Goal: Task Accomplishment & Management: Complete application form

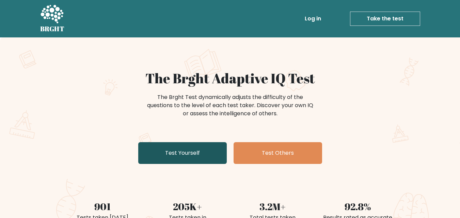
click at [195, 157] on link "Test Yourself" at bounding box center [182, 153] width 89 height 22
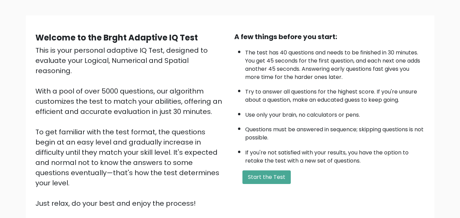
scroll to position [39, 0]
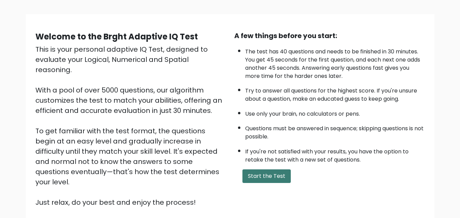
click at [272, 179] on button "Start the Test" at bounding box center [266, 177] width 48 height 14
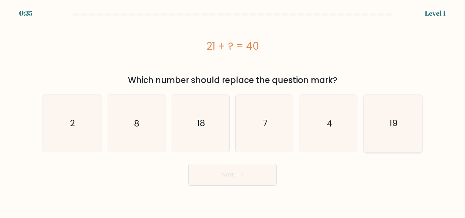
click at [380, 131] on icon "19" at bounding box center [393, 123] width 57 height 57
click at [233, 111] on input "f. 19" at bounding box center [233, 110] width 0 height 2
radio input "true"
click at [247, 176] on button "Next" at bounding box center [232, 175] width 89 height 22
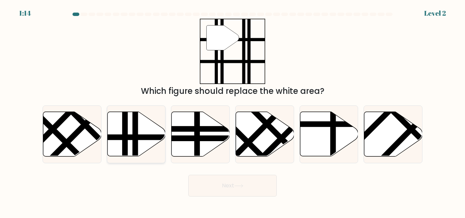
click at [129, 132] on icon at bounding box center [136, 134] width 58 height 45
click at [233, 111] on input "b." at bounding box center [233, 110] width 0 height 2
radio input "true"
click at [241, 181] on button "Next" at bounding box center [232, 186] width 89 height 22
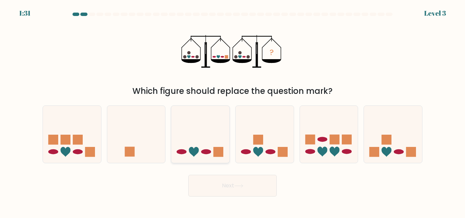
click at [200, 150] on icon at bounding box center [200, 134] width 58 height 48
click at [233, 111] on input "c." at bounding box center [233, 110] width 0 height 2
radio input "true"
click at [225, 186] on button "Next" at bounding box center [232, 186] width 89 height 22
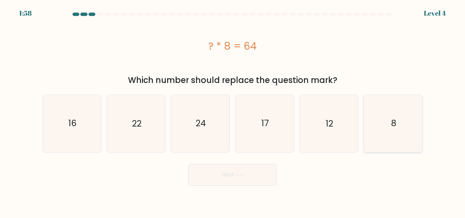
click at [385, 136] on icon "8" at bounding box center [393, 123] width 57 height 57
click at [233, 111] on input "f. 8" at bounding box center [233, 110] width 0 height 2
radio input "true"
click at [239, 178] on button "Next" at bounding box center [232, 175] width 89 height 22
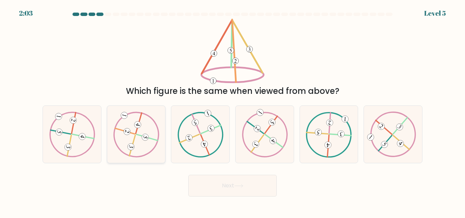
click at [144, 143] on icon at bounding box center [136, 135] width 46 height 46
click at [233, 111] on input "b." at bounding box center [233, 110] width 0 height 2
radio input "true"
click at [228, 185] on button "Next" at bounding box center [232, 186] width 89 height 22
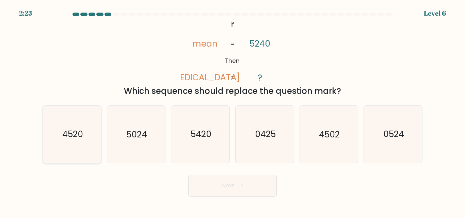
click at [86, 129] on icon "4520" at bounding box center [72, 134] width 57 height 57
click at [233, 111] on input "a. 4520" at bounding box center [233, 110] width 0 height 2
radio input "true"
click at [235, 178] on button "Next" at bounding box center [232, 186] width 89 height 22
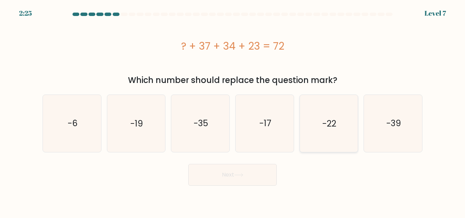
click at [327, 115] on icon "-22" at bounding box center [328, 123] width 57 height 57
click at [233, 111] on input "e. -22" at bounding box center [233, 110] width 0 height 2
radio input "true"
click at [220, 177] on button "Next" at bounding box center [232, 175] width 89 height 22
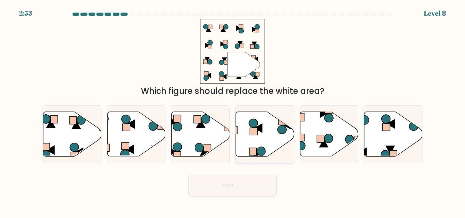
click at [263, 140] on icon at bounding box center [265, 134] width 58 height 45
click at [233, 111] on input "d." at bounding box center [233, 110] width 0 height 2
radio input "true"
click at [233, 183] on button "Next" at bounding box center [232, 186] width 89 height 22
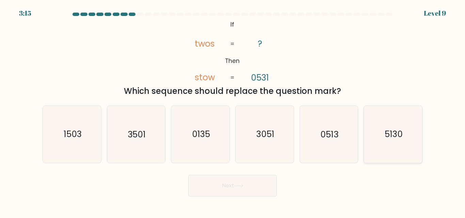
click at [403, 126] on icon "5130" at bounding box center [393, 134] width 57 height 57
click at [233, 111] on input "f. 5130" at bounding box center [233, 110] width 0 height 2
radio input "true"
click at [250, 182] on button "Next" at bounding box center [232, 186] width 89 height 22
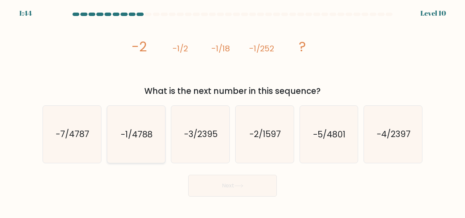
click at [142, 140] on text "-1/4788" at bounding box center [137, 135] width 32 height 12
click at [233, 111] on input "b. -1/4788" at bounding box center [233, 110] width 0 height 2
radio input "true"
click at [225, 179] on button "Next" at bounding box center [232, 186] width 89 height 22
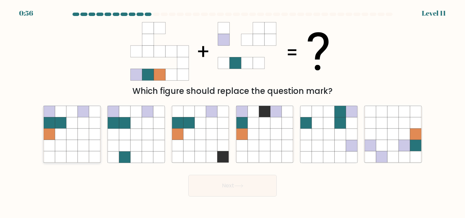
click at [76, 134] on icon at bounding box center [71, 134] width 11 height 11
click at [233, 111] on input "a." at bounding box center [233, 110] width 0 height 2
radio input "true"
click at [212, 184] on button "Next" at bounding box center [232, 186] width 89 height 22
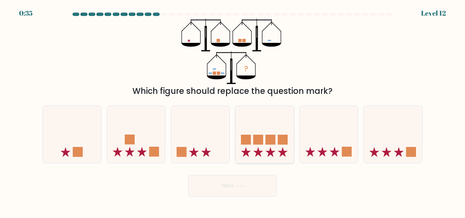
click at [266, 107] on div at bounding box center [264, 135] width 59 height 58
click at [233, 109] on input "d." at bounding box center [233, 110] width 0 height 2
radio input "true"
click at [250, 191] on button "Next" at bounding box center [232, 186] width 89 height 22
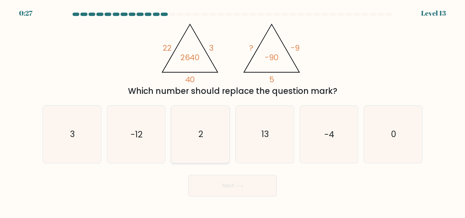
click at [209, 140] on icon "2" at bounding box center [200, 134] width 57 height 57
click at [233, 111] on input "c. 2" at bounding box center [233, 110] width 0 height 2
radio input "true"
click at [236, 188] on button "Next" at bounding box center [232, 186] width 89 height 22
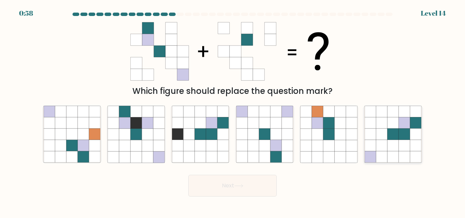
click at [405, 150] on icon at bounding box center [404, 145] width 11 height 11
click at [233, 111] on input "f." at bounding box center [233, 110] width 0 height 2
radio input "true"
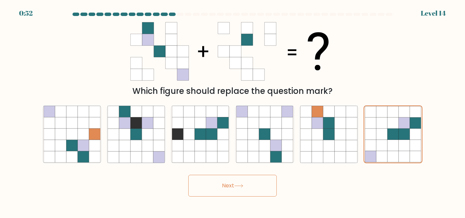
click at [243, 184] on icon at bounding box center [238, 186] width 9 height 4
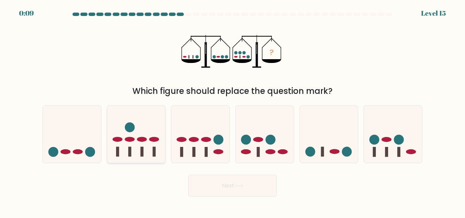
click at [140, 135] on icon at bounding box center [136, 134] width 58 height 48
click at [233, 111] on input "b." at bounding box center [233, 110] width 0 height 2
radio input "true"
click at [229, 190] on button "Next" at bounding box center [232, 186] width 89 height 22
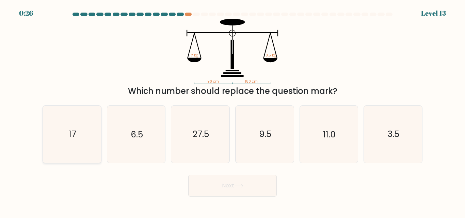
click at [87, 141] on icon "17" at bounding box center [72, 134] width 57 height 57
click at [233, 111] on input "a. 17" at bounding box center [233, 110] width 0 height 2
radio input "true"
click at [229, 183] on button "Next" at bounding box center [232, 186] width 89 height 22
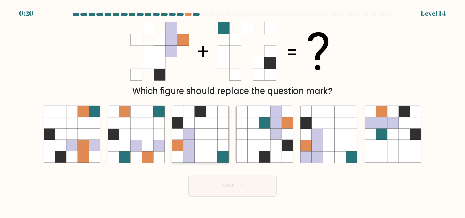
click at [198, 148] on icon at bounding box center [200, 145] width 11 height 11
click at [233, 111] on input "c." at bounding box center [233, 110] width 0 height 2
radio input "true"
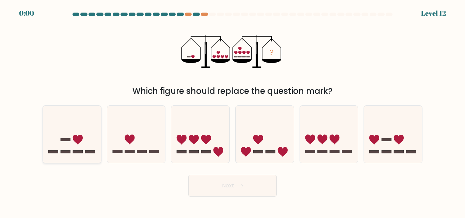
click at [83, 131] on icon at bounding box center [72, 134] width 58 height 48
click at [233, 111] on input "a." at bounding box center [233, 110] width 0 height 2
radio input "true"
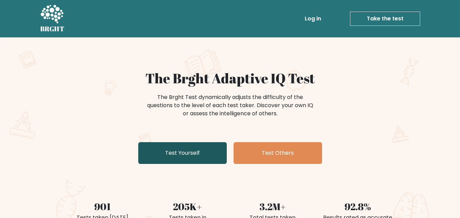
click at [213, 153] on link "Test Yourself" at bounding box center [182, 153] width 89 height 22
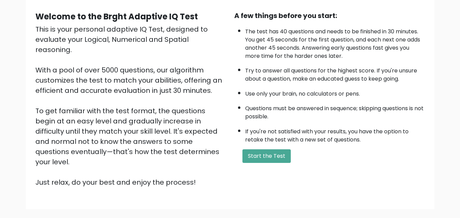
scroll to position [64, 0]
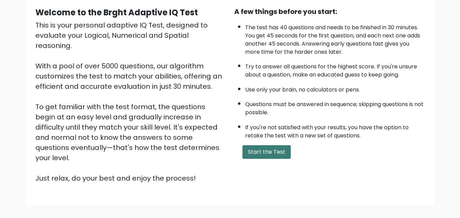
click at [267, 149] on button "Start the Test" at bounding box center [266, 152] width 48 height 14
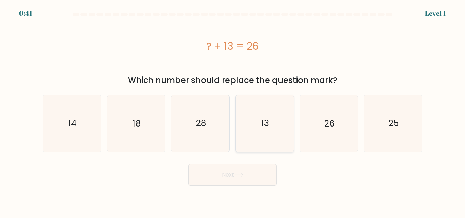
click at [260, 135] on icon "13" at bounding box center [264, 123] width 57 height 57
click at [233, 111] on input "d. 13" at bounding box center [233, 110] width 0 height 2
radio input "true"
click at [248, 174] on button "Next" at bounding box center [232, 175] width 89 height 22
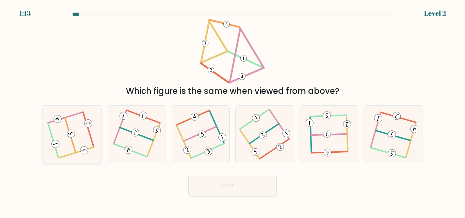
click at [82, 127] on icon at bounding box center [72, 135] width 46 height 46
click at [233, 111] on input "a." at bounding box center [233, 110] width 0 height 2
radio input "true"
click at [235, 187] on button "Next" at bounding box center [232, 186] width 89 height 22
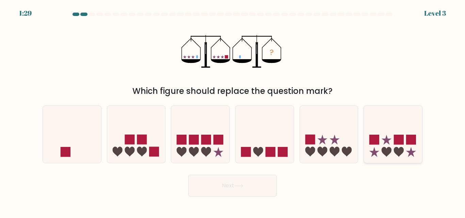
click at [382, 153] on icon at bounding box center [393, 134] width 58 height 48
click at [233, 111] on input "f." at bounding box center [233, 110] width 0 height 2
radio input "true"
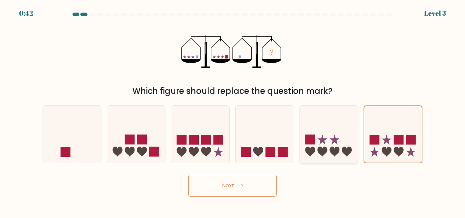
click at [341, 147] on icon at bounding box center [329, 134] width 58 height 48
click at [233, 111] on input "e." at bounding box center [233, 110] width 0 height 2
radio input "true"
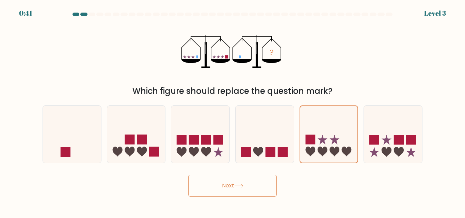
click at [232, 187] on button "Next" at bounding box center [232, 186] width 89 height 22
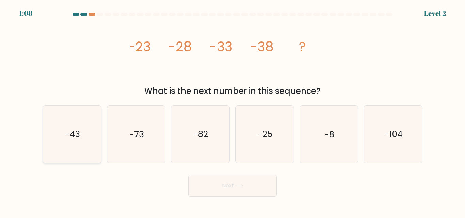
click at [71, 143] on icon "-43" at bounding box center [72, 134] width 57 height 57
click at [233, 111] on input "a. -43" at bounding box center [233, 110] width 0 height 2
radio input "true"
click at [220, 183] on button "Next" at bounding box center [232, 186] width 89 height 22
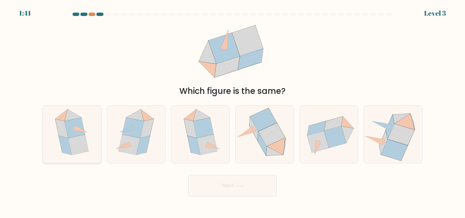
click at [74, 133] on icon at bounding box center [75, 128] width 20 height 20
click at [233, 111] on input "a." at bounding box center [233, 110] width 0 height 2
radio input "true"
click at [214, 185] on button "Next" at bounding box center [232, 186] width 89 height 22
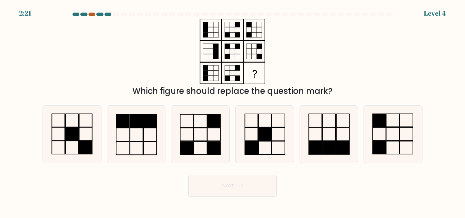
click at [92, 15] on div at bounding box center [92, 14] width 7 height 3
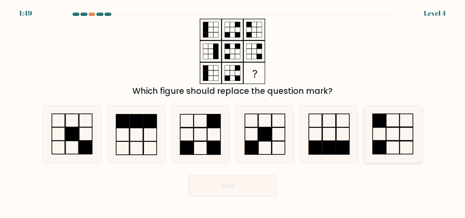
click at [414, 135] on icon at bounding box center [393, 134] width 57 height 57
click at [233, 111] on input "f." at bounding box center [233, 110] width 0 height 2
radio input "true"
click at [249, 194] on button "Next" at bounding box center [232, 186] width 89 height 22
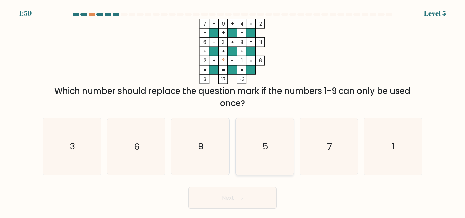
click at [266, 162] on icon "5" at bounding box center [264, 146] width 57 height 57
click at [233, 111] on input "d. 5" at bounding box center [233, 110] width 0 height 2
radio input "true"
click at [215, 194] on button "Next" at bounding box center [232, 198] width 89 height 22
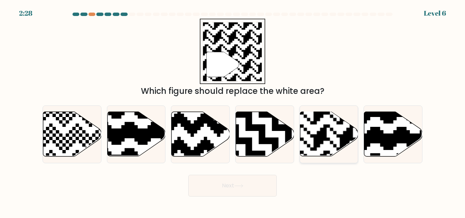
click at [324, 149] on rect at bounding box center [347, 112] width 106 height 106
click at [233, 111] on input "e." at bounding box center [233, 110] width 0 height 2
radio input "true"
click at [260, 183] on button "Next" at bounding box center [232, 186] width 89 height 22
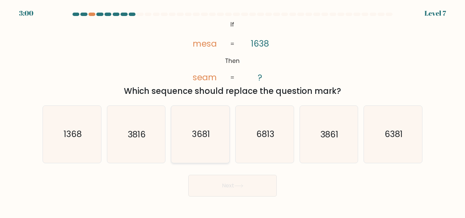
click at [182, 151] on icon "3681" at bounding box center [200, 134] width 57 height 57
click at [233, 111] on input "c. 3681" at bounding box center [233, 110] width 0 height 2
radio input "true"
click at [234, 185] on button "Next" at bounding box center [232, 186] width 89 height 22
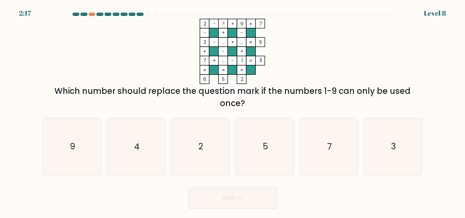
click at [227, 195] on button "Next" at bounding box center [232, 198] width 89 height 22
click at [205, 152] on icon "2" at bounding box center [200, 146] width 57 height 57
click at [233, 111] on input "c. 2" at bounding box center [233, 110] width 0 height 2
radio input "true"
click at [226, 206] on button "Next" at bounding box center [232, 198] width 89 height 22
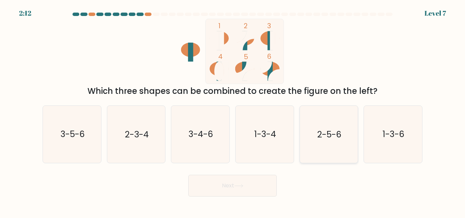
click at [335, 146] on icon "2-5-6" at bounding box center [328, 134] width 57 height 57
click at [233, 111] on input "e. 2-5-6" at bounding box center [233, 110] width 0 height 2
radio input "true"
click at [227, 185] on button "Next" at bounding box center [232, 186] width 89 height 22
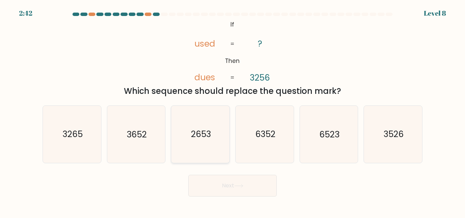
click at [205, 142] on icon "2653" at bounding box center [200, 134] width 57 height 57
click at [233, 111] on input "c. 2653" at bounding box center [233, 110] width 0 height 2
radio input "true"
click at [246, 196] on button "Next" at bounding box center [232, 186] width 89 height 22
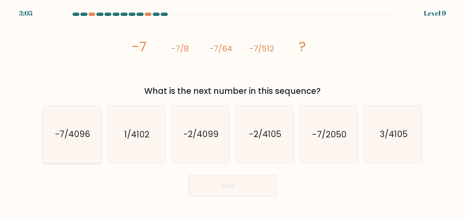
click at [76, 121] on icon "-7/4096" at bounding box center [72, 134] width 57 height 57
click at [233, 111] on input "a. -7/4096" at bounding box center [233, 110] width 0 height 2
radio input "true"
click at [250, 186] on button "Next" at bounding box center [232, 186] width 89 height 22
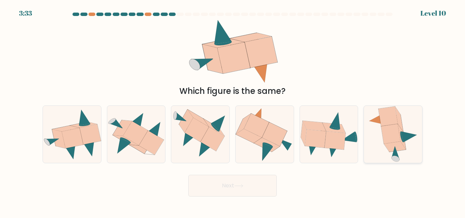
click at [375, 141] on icon at bounding box center [393, 134] width 50 height 57
click at [233, 111] on input "f." at bounding box center [233, 110] width 0 height 2
radio input "true"
click at [254, 188] on button "Next" at bounding box center [232, 186] width 89 height 22
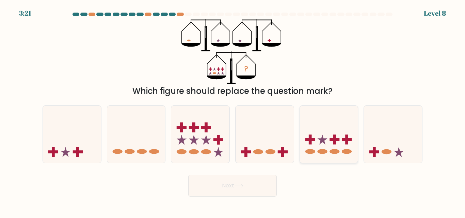
click at [342, 136] on icon at bounding box center [329, 134] width 58 height 48
click at [233, 111] on input "e." at bounding box center [233, 110] width 0 height 2
radio input "true"
click at [241, 183] on button "Next" at bounding box center [232, 186] width 89 height 22
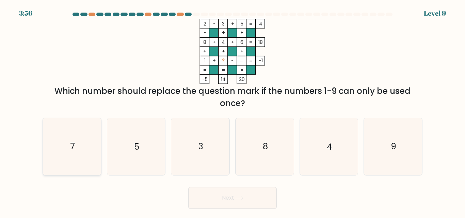
click at [75, 143] on icon "7" at bounding box center [72, 146] width 57 height 57
click at [233, 111] on input "a. 7" at bounding box center [233, 110] width 0 height 2
radio input "true"
click at [243, 203] on button "Next" at bounding box center [232, 198] width 89 height 22
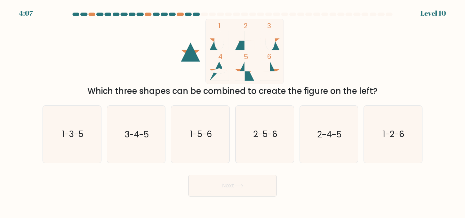
click at [243, 66] on icon at bounding box center [244, 71] width 19 height 19
click at [266, 160] on icon "2-5-6" at bounding box center [264, 134] width 57 height 57
click at [233, 111] on input "d. 2-5-6" at bounding box center [233, 110] width 0 height 2
radio input "true"
click at [245, 190] on button "Next" at bounding box center [232, 186] width 89 height 22
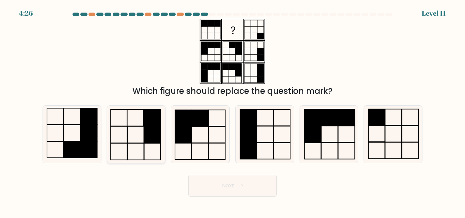
click at [144, 139] on rect at bounding box center [135, 135] width 16 height 17
click at [233, 111] on input "b." at bounding box center [233, 110] width 0 height 2
radio input "true"
click at [235, 188] on button "Next" at bounding box center [232, 186] width 89 height 22
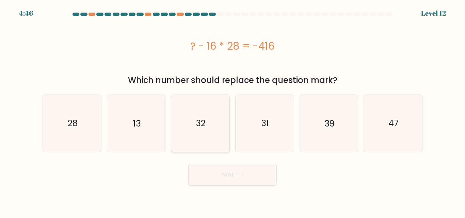
click at [207, 141] on icon "32" at bounding box center [200, 123] width 57 height 57
click at [233, 111] on input "c. 32" at bounding box center [233, 110] width 0 height 2
radio input "true"
click at [235, 175] on button "Next" at bounding box center [232, 175] width 89 height 22
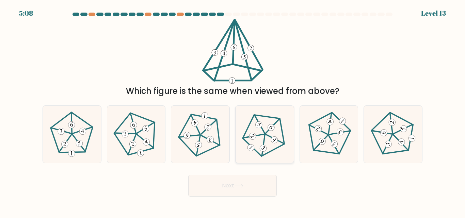
click at [267, 134] on 338 at bounding box center [275, 139] width 18 height 18
click at [233, 111] on input "d." at bounding box center [233, 110] width 0 height 2
radio input "true"
click at [249, 191] on button "Next" at bounding box center [232, 186] width 89 height 22
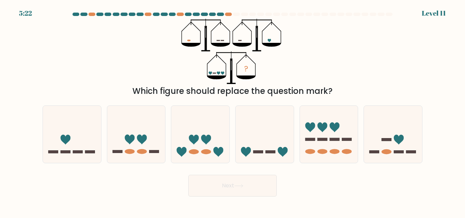
click at [244, 44] on icon at bounding box center [242, 45] width 19 height 4
click at [270, 143] on icon at bounding box center [265, 134] width 58 height 48
click at [233, 111] on input "d." at bounding box center [233, 110] width 0 height 2
radio input "true"
click at [229, 191] on button "Next" at bounding box center [232, 186] width 89 height 22
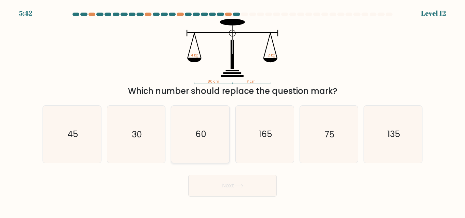
click at [196, 139] on text "60" at bounding box center [200, 135] width 11 height 12
click at [233, 111] on input "c. 60" at bounding box center [233, 110] width 0 height 2
radio input "true"
click at [236, 193] on button "Next" at bounding box center [232, 186] width 89 height 22
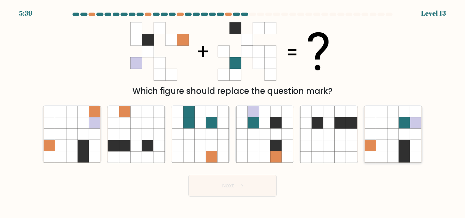
click at [388, 155] on icon at bounding box center [392, 156] width 11 height 11
click at [233, 111] on input "f." at bounding box center [233, 110] width 0 height 2
radio input "true"
click at [253, 186] on button "Next" at bounding box center [232, 186] width 89 height 22
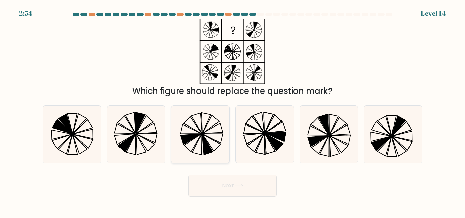
click at [201, 149] on icon at bounding box center [200, 134] width 57 height 57
click at [233, 111] on input "c." at bounding box center [233, 110] width 0 height 2
radio input "true"
click at [328, 138] on icon at bounding box center [319, 145] width 17 height 18
click at [233, 111] on input "e." at bounding box center [233, 110] width 0 height 2
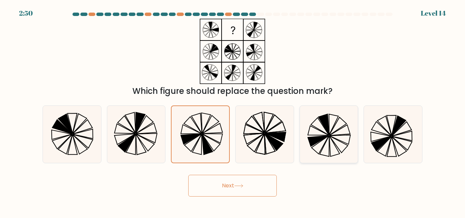
radio input "true"
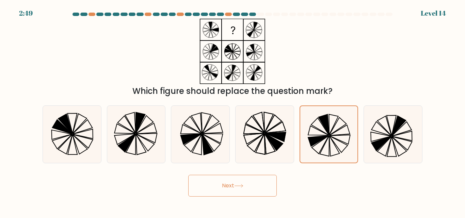
click at [232, 187] on button "Next" at bounding box center [232, 186] width 89 height 22
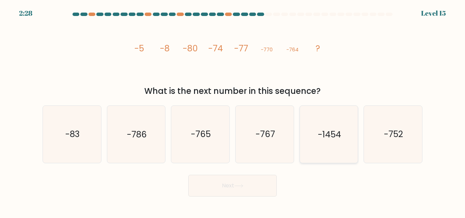
click at [337, 135] on text "-1454" at bounding box center [329, 135] width 23 height 12
click at [233, 111] on input "e. -1454" at bounding box center [233, 110] width 0 height 2
radio input "true"
click at [264, 132] on text "-767" at bounding box center [264, 135] width 19 height 12
click at [233, 111] on input "d. -767" at bounding box center [233, 110] width 0 height 2
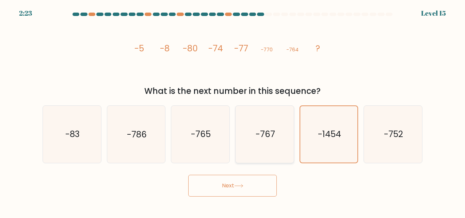
radio input "true"
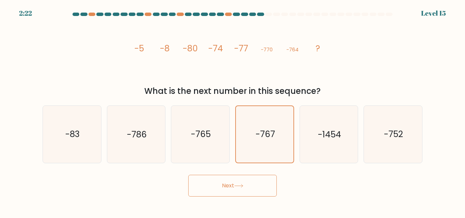
click at [254, 186] on button "Next" at bounding box center [232, 186] width 89 height 22
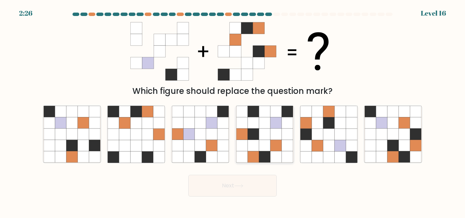
click at [283, 158] on icon at bounding box center [287, 156] width 11 height 11
click at [233, 111] on input "d." at bounding box center [233, 110] width 0 height 2
radio input "true"
click at [226, 182] on button "Next" at bounding box center [232, 186] width 89 height 22
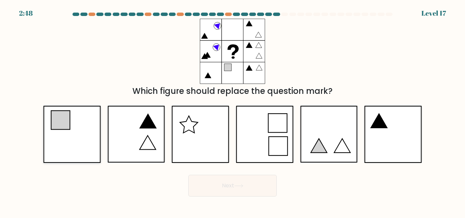
click at [84, 137] on icon at bounding box center [71, 134] width 57 height 57
click at [233, 111] on input "a." at bounding box center [233, 110] width 0 height 2
radio input "true"
click at [228, 190] on button "Next" at bounding box center [232, 186] width 89 height 22
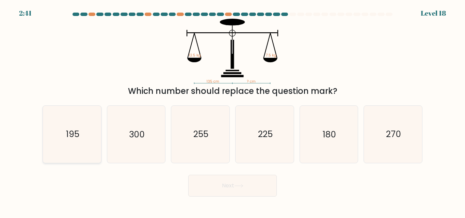
click at [87, 134] on icon "195" at bounding box center [72, 134] width 57 height 57
click at [233, 111] on input "a. 195" at bounding box center [233, 110] width 0 height 2
radio input "true"
click at [237, 195] on button "Next" at bounding box center [232, 186] width 89 height 22
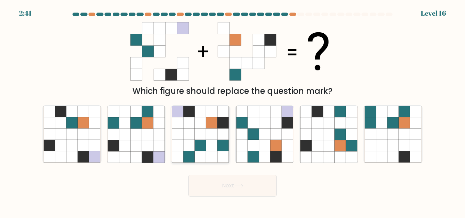
click at [193, 131] on icon at bounding box center [188, 134] width 11 height 11
click at [233, 111] on input "c." at bounding box center [233, 110] width 0 height 2
radio input "true"
drag, startPoint x: 193, startPoint y: 131, endPoint x: 233, endPoint y: 191, distance: 71.4
click at [233, 191] on form at bounding box center [232, 105] width 465 height 184
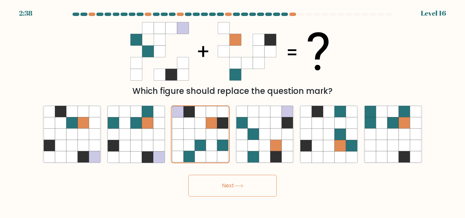
click at [233, 191] on button "Next" at bounding box center [232, 186] width 89 height 22
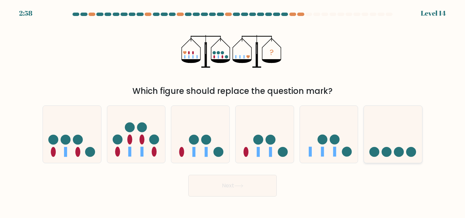
click at [389, 135] on icon at bounding box center [393, 134] width 58 height 48
click at [233, 111] on input "f." at bounding box center [233, 110] width 0 height 2
radio input "true"
click at [237, 187] on icon at bounding box center [238, 186] width 9 height 4
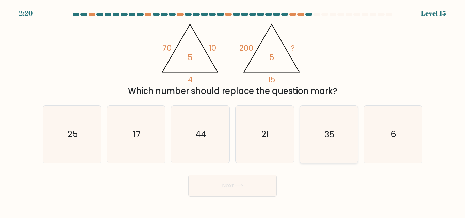
click at [333, 138] on text "35" at bounding box center [329, 135] width 10 height 12
click at [233, 111] on input "e. 35" at bounding box center [233, 110] width 0 height 2
radio input "true"
click at [65, 137] on icon "25" at bounding box center [72, 134] width 57 height 57
click at [233, 111] on input "a. 25" at bounding box center [233, 110] width 0 height 2
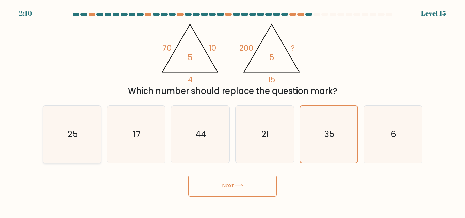
radio input "true"
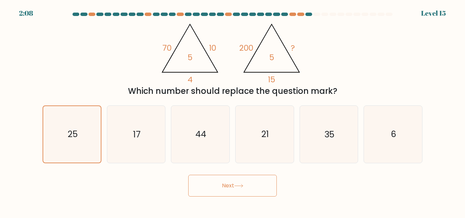
click at [214, 185] on button "Next" at bounding box center [232, 186] width 89 height 22
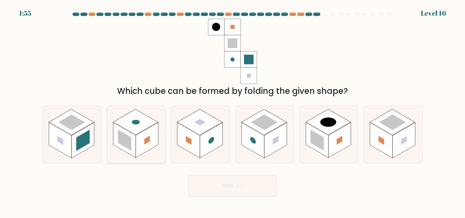
click at [145, 141] on rect at bounding box center [147, 140] width 6 height 9
click at [233, 111] on input "b." at bounding box center [233, 110] width 0 height 2
radio input "true"
click at [251, 189] on button "Next" at bounding box center [232, 186] width 89 height 22
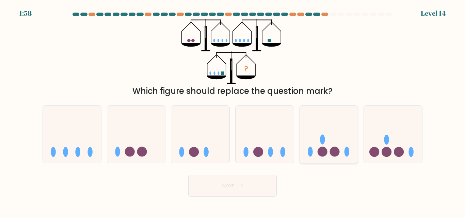
click at [321, 152] on circle at bounding box center [322, 152] width 10 height 10
click at [233, 111] on input "e." at bounding box center [233, 110] width 0 height 2
radio input "true"
click at [249, 191] on button "Next" at bounding box center [232, 186] width 89 height 22
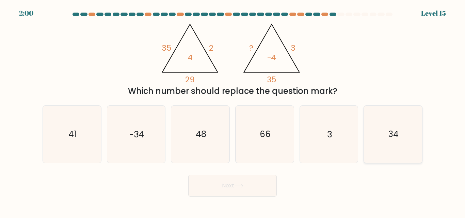
click at [403, 140] on icon "34" at bounding box center [393, 134] width 57 height 57
click at [233, 111] on input "f. 34" at bounding box center [233, 110] width 0 height 2
radio input "true"
click at [226, 185] on button "Next" at bounding box center [232, 186] width 89 height 22
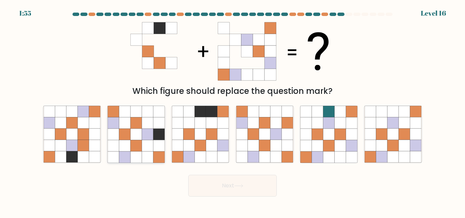
click at [123, 154] on icon at bounding box center [124, 156] width 11 height 11
click at [233, 111] on input "b." at bounding box center [233, 110] width 0 height 2
radio input "true"
click at [257, 192] on button "Next" at bounding box center [232, 186] width 89 height 22
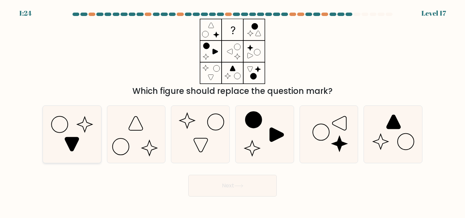
click at [75, 132] on icon at bounding box center [72, 134] width 57 height 57
click at [233, 111] on input "a." at bounding box center [233, 110] width 0 height 2
radio input "true"
click at [260, 138] on icon at bounding box center [264, 134] width 57 height 57
click at [233, 111] on input "d." at bounding box center [233, 110] width 0 height 2
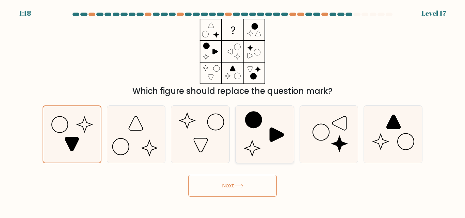
radio input "true"
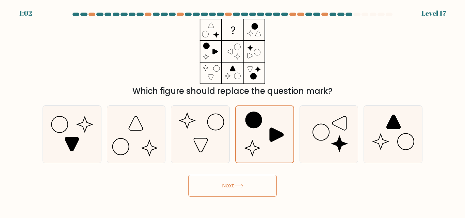
click at [255, 190] on button "Next" at bounding box center [232, 186] width 89 height 22
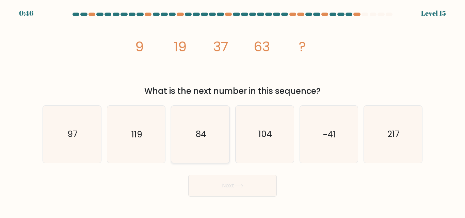
click at [204, 136] on text "84" at bounding box center [201, 135] width 11 height 12
click at [233, 111] on input "c. 84" at bounding box center [233, 110] width 0 height 2
radio input "true"
click at [238, 190] on button "Next" at bounding box center [232, 186] width 89 height 22
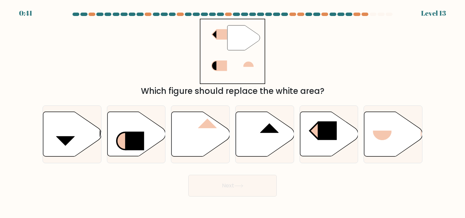
click at [241, 37] on icon at bounding box center [243, 38] width 32 height 25
click at [390, 142] on rect at bounding box center [382, 140] width 19 height 19
click at [233, 111] on input "f." at bounding box center [233, 110] width 0 height 2
radio input "true"
click at [242, 191] on button "Next" at bounding box center [232, 186] width 89 height 22
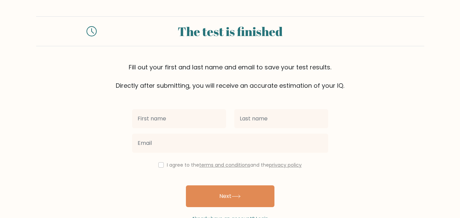
click at [168, 119] on input "text" at bounding box center [179, 118] width 94 height 19
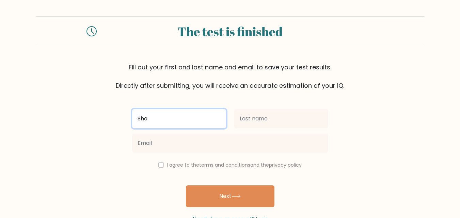
paste input "n"
type input "[PERSON_NAME]"
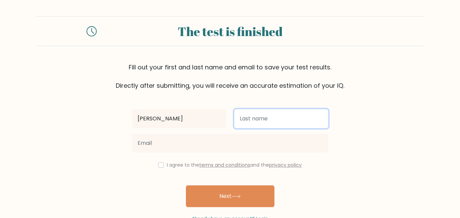
click at [255, 119] on input "text" at bounding box center [281, 118] width 94 height 19
type input "Ayeo"
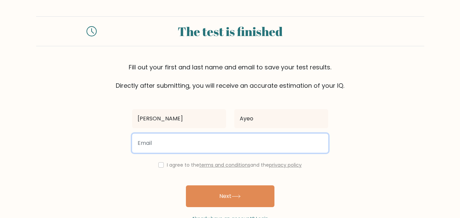
click at [203, 143] on input "email" at bounding box center [230, 143] width 196 height 19
type input "shancayeo@gmail.com"
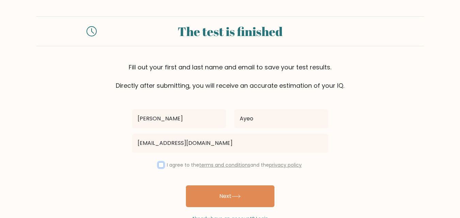
click at [158, 165] on input "checkbox" at bounding box center [160, 164] width 5 height 5
checkbox input "true"
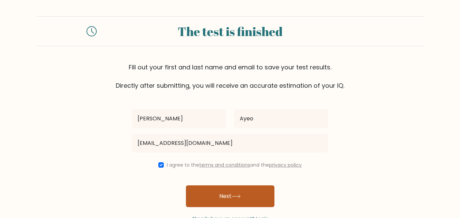
click at [241, 197] on icon at bounding box center [235, 197] width 9 height 4
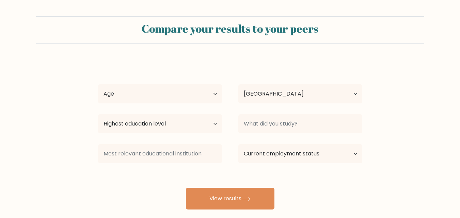
select select "PH"
click at [215, 93] on select "Age Under 18 years old 18-24 years old 25-34 years old 35-44 years old 45-54 ye…" at bounding box center [160, 93] width 124 height 19
select select "18_24"
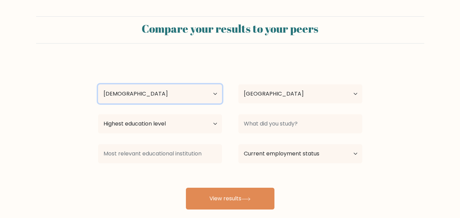
click at [98, 84] on select "Age Under 18 years old 18-24 years old 25-34 years old 35-44 years old 45-54 ye…" at bounding box center [160, 93] width 124 height 19
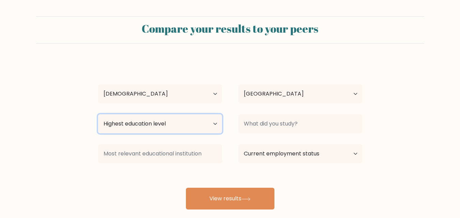
click at [210, 126] on select "Highest education level No schooling Primary Lower Secondary Upper Secondary Oc…" at bounding box center [160, 123] width 124 height 19
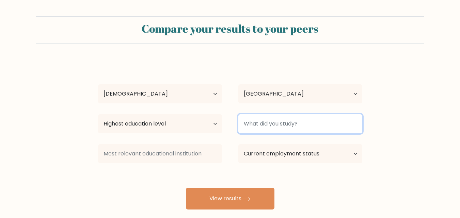
click at [298, 127] on input at bounding box center [300, 123] width 124 height 19
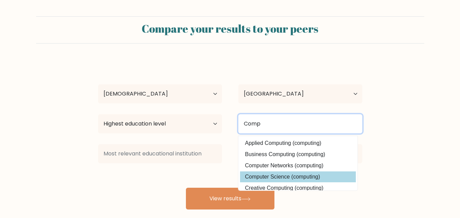
type input "Comp"
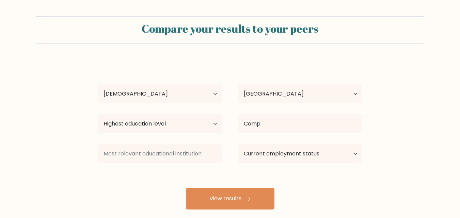
click at [307, 179] on div "Shantal Ayeo Age Under 18 years old 18-24 years old 25-34 years old 35-44 years…" at bounding box center [230, 135] width 272 height 150
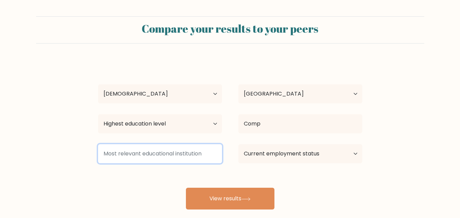
click at [171, 151] on input at bounding box center [160, 153] width 124 height 19
type input "e"
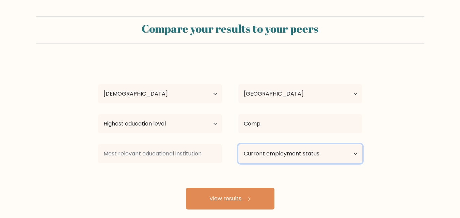
click at [312, 154] on select "Current employment status Employed Student Retired Other / prefer not to answer" at bounding box center [300, 153] width 124 height 19
select select "student"
click at [238, 144] on select "Current employment status Employed Student Retired Other / prefer not to answer" at bounding box center [300, 153] width 124 height 19
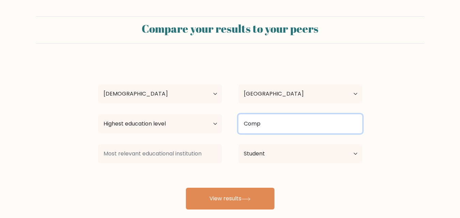
click at [289, 122] on input "Comp" at bounding box center [300, 123] width 124 height 19
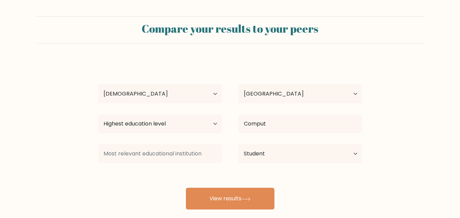
click at [277, 176] on div "Shantal Ayeo Age Under 18 years old 18-24 years old 25-34 years old 35-44 years…" at bounding box center [230, 135] width 272 height 150
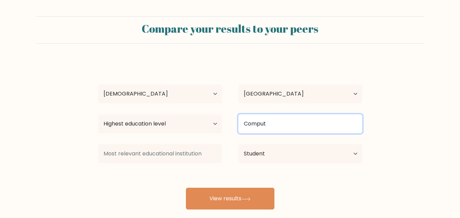
click at [285, 123] on input "Comput" at bounding box center [300, 123] width 124 height 19
paste input
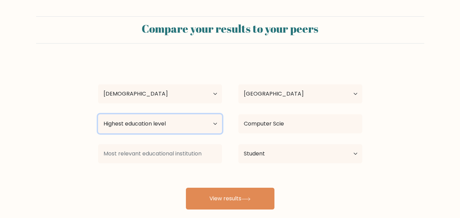
click at [150, 123] on select "Highest education level No schooling Primary Lower Secondary Upper Secondary Oc…" at bounding box center [160, 123] width 124 height 19
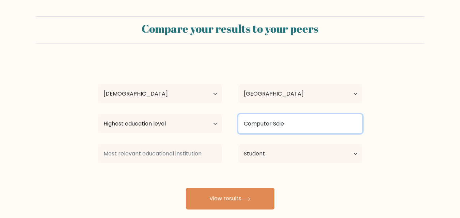
click at [300, 124] on input "Computer Scie" at bounding box center [300, 123] width 124 height 19
paste input "n"
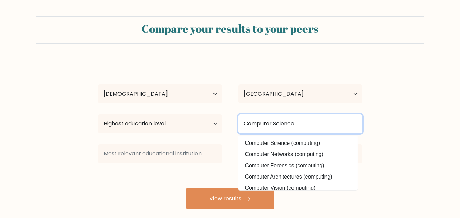
type input "Computer Science"
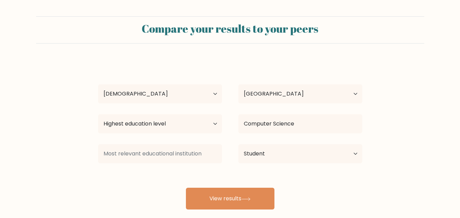
click at [392, 125] on form "Compare your results to your peers Shantal Ayeo Age Under 18 years old 18-24 ye…" at bounding box center [230, 112] width 460 height 193
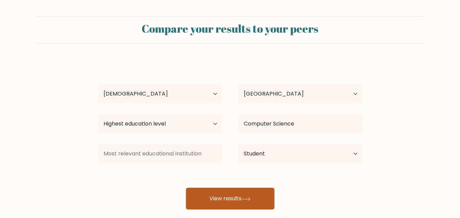
click at [241, 198] on button "View results" at bounding box center [230, 199] width 89 height 22
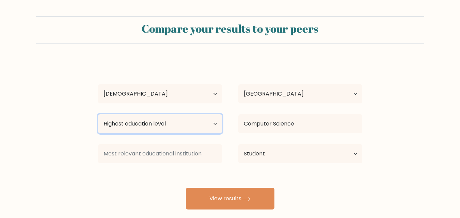
click at [187, 123] on select "Highest education level No schooling Primary Lower Secondary Upper Secondary Oc…" at bounding box center [160, 123] width 124 height 19
select select "bachelors_degree"
click at [98, 114] on select "Highest education level No schooling Primary Lower Secondary Upper Secondary Oc…" at bounding box center [160, 123] width 124 height 19
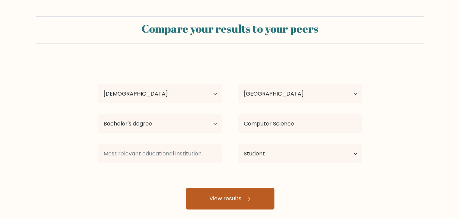
click at [230, 198] on button "View results" at bounding box center [230, 199] width 89 height 22
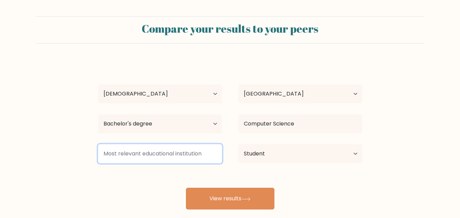
drag, startPoint x: 206, startPoint y: 154, endPoint x: 106, endPoint y: 156, distance: 100.4
click at [106, 156] on input at bounding box center [160, 153] width 124 height 19
paste input
type input "u"
paste input "university of cordilleras"
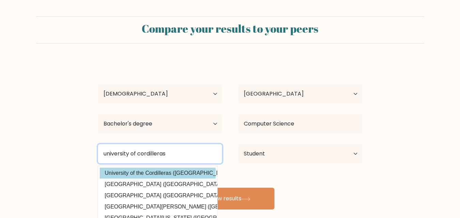
type input "university of cordilleras"
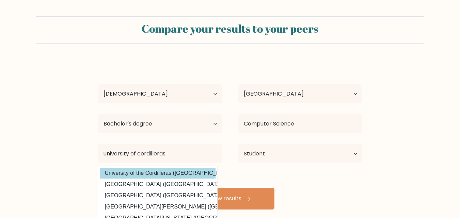
click at [188, 174] on div "Shantal Ayeo Age Under 18 years old 18-24 years old 25-34 years old 35-44 years…" at bounding box center [230, 135] width 272 height 150
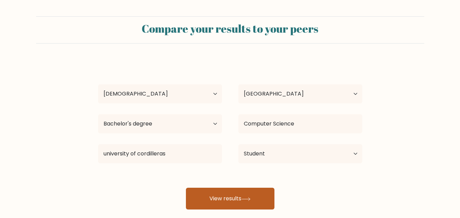
click at [225, 199] on button "View results" at bounding box center [230, 199] width 89 height 22
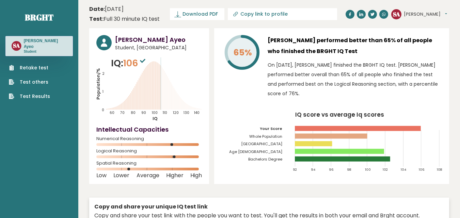
click at [32, 64] on link "Retake test" at bounding box center [29, 67] width 41 height 7
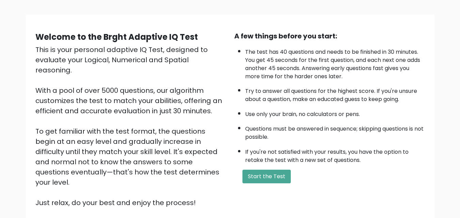
scroll to position [43, 0]
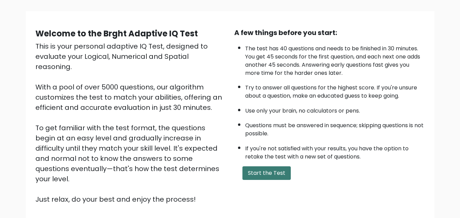
click at [275, 177] on button "Start the Test" at bounding box center [266, 173] width 48 height 14
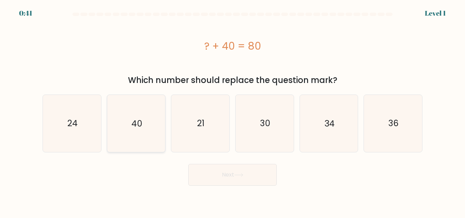
click at [148, 117] on icon "40" at bounding box center [136, 123] width 57 height 57
click at [233, 111] on input "b. 40" at bounding box center [233, 110] width 0 height 2
radio input "true"
click at [233, 177] on button "Next" at bounding box center [232, 175] width 89 height 22
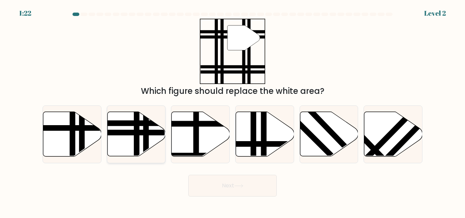
click at [146, 132] on line at bounding box center [146, 158] width 0 height 117
click at [233, 111] on input "b." at bounding box center [233, 110] width 0 height 2
radio input "true"
click at [228, 190] on button "Next" at bounding box center [232, 186] width 89 height 22
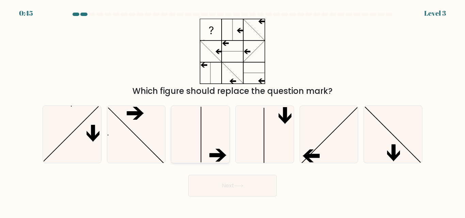
click at [210, 136] on icon at bounding box center [200, 134] width 57 height 57
click at [233, 111] on input "c." at bounding box center [233, 110] width 0 height 2
radio input "true"
click at [259, 146] on icon at bounding box center [264, 134] width 57 height 57
click at [233, 111] on input "d." at bounding box center [233, 110] width 0 height 2
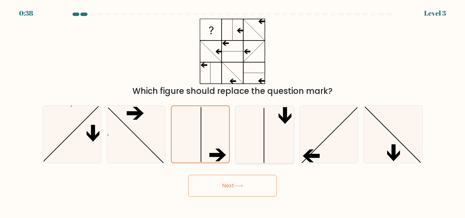
radio input "true"
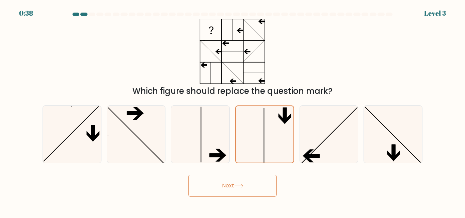
click at [236, 184] on icon at bounding box center [238, 186] width 9 height 4
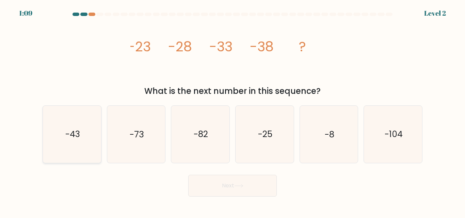
click at [80, 135] on text "-43" at bounding box center [72, 135] width 15 height 12
click at [233, 111] on input "a. -43" at bounding box center [233, 110] width 0 height 2
radio input "true"
click at [241, 189] on button "Next" at bounding box center [232, 186] width 89 height 22
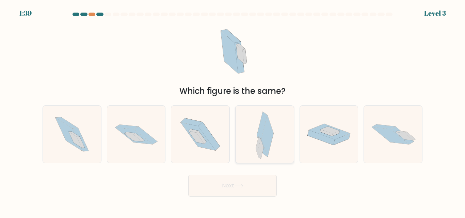
click at [276, 148] on div at bounding box center [264, 135] width 59 height 58
click at [233, 111] on input "d." at bounding box center [233, 110] width 0 height 2
radio input "true"
click at [245, 189] on button "Next" at bounding box center [232, 186] width 89 height 22
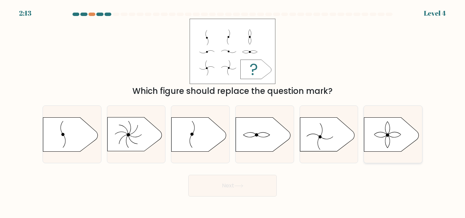
click at [399, 134] on icon at bounding box center [391, 134] width 54 height 34
click at [233, 111] on input "f." at bounding box center [233, 110] width 0 height 2
radio input "true"
click at [226, 186] on button "Next" at bounding box center [232, 186] width 89 height 22
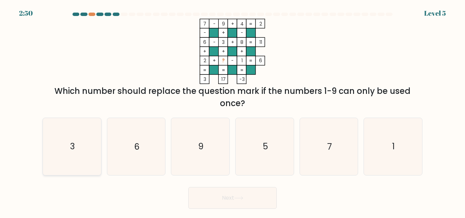
click at [84, 149] on icon "3" at bounding box center [72, 146] width 57 height 57
click at [233, 111] on input "a. 3" at bounding box center [233, 110] width 0 height 2
radio input "true"
click at [242, 187] on button "Next" at bounding box center [232, 198] width 89 height 22
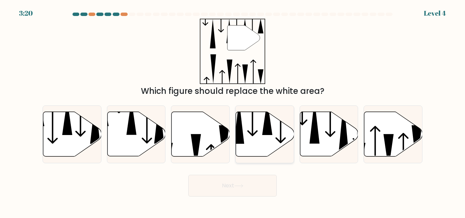
click at [271, 139] on icon at bounding box center [265, 134] width 58 height 45
click at [233, 111] on input "d." at bounding box center [233, 110] width 0 height 2
radio input "true"
click at [220, 188] on button "Next" at bounding box center [232, 186] width 89 height 22
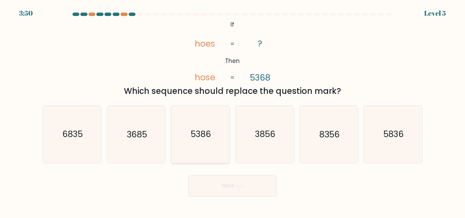
click at [212, 138] on icon "5386" at bounding box center [200, 134] width 57 height 57
click at [233, 111] on input "c. 5386" at bounding box center [233, 110] width 0 height 2
radio input "true"
click at [241, 185] on icon at bounding box center [238, 186] width 9 height 4
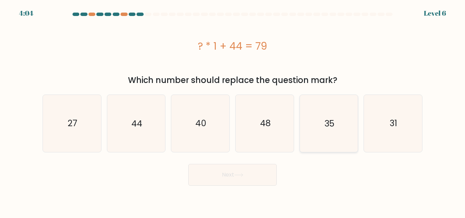
click at [320, 141] on icon "35" at bounding box center [328, 123] width 57 height 57
click at [233, 111] on input "e. 35" at bounding box center [233, 110] width 0 height 2
radio input "true"
click at [259, 175] on button "Next" at bounding box center [232, 175] width 89 height 22
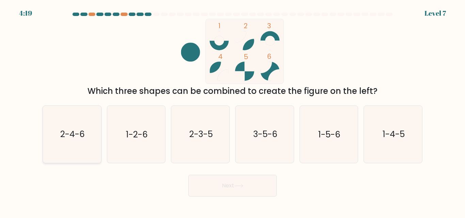
click at [81, 146] on icon "2-4-6" at bounding box center [72, 134] width 57 height 57
click at [233, 111] on input "a. 2-4-6" at bounding box center [233, 110] width 0 height 2
radio input "true"
click at [243, 185] on icon at bounding box center [238, 186] width 9 height 4
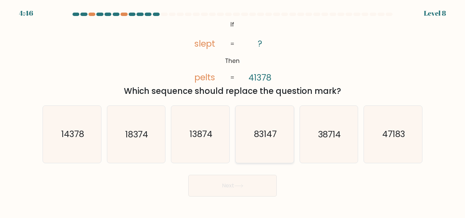
click at [261, 146] on icon "83147" at bounding box center [264, 134] width 57 height 57
click at [233, 111] on input "d. 83147" at bounding box center [233, 110] width 0 height 2
radio input "true"
click at [256, 190] on button "Next" at bounding box center [232, 186] width 89 height 22
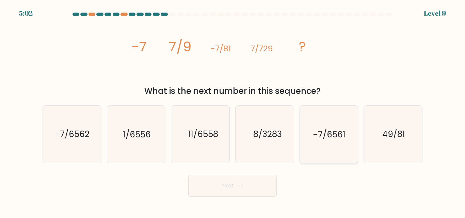
click at [347, 127] on icon "-7/6561" at bounding box center [328, 134] width 57 height 57
click at [233, 111] on input "e. -7/6561" at bounding box center [233, 110] width 0 height 2
radio input "true"
click at [236, 190] on button "Next" at bounding box center [232, 186] width 89 height 22
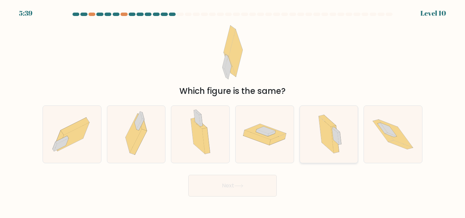
click at [334, 132] on icon at bounding box center [335, 136] width 7 height 17
click at [233, 111] on input "e." at bounding box center [233, 110] width 0 height 2
radio input "true"
click at [246, 190] on button "Next" at bounding box center [232, 186] width 89 height 22
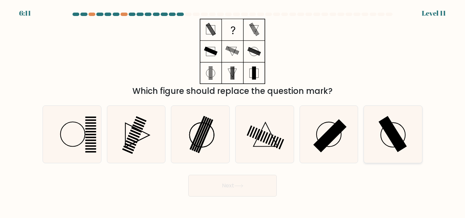
click at [396, 145] on rect at bounding box center [393, 134] width 28 height 36
click at [233, 111] on input "f." at bounding box center [233, 110] width 0 height 2
radio input "true"
click at [233, 185] on button "Next" at bounding box center [232, 186] width 89 height 22
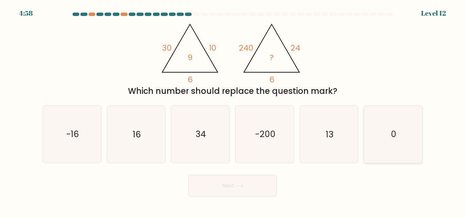
click at [391, 146] on icon "0" at bounding box center [393, 134] width 57 height 57
click at [233, 111] on input "f. 0" at bounding box center [233, 110] width 0 height 2
radio input "true"
click at [219, 191] on button "Next" at bounding box center [232, 186] width 89 height 22
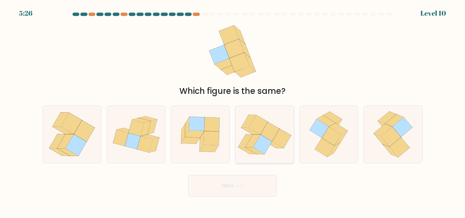
click at [288, 135] on icon at bounding box center [281, 138] width 19 height 19
click at [233, 111] on input "d." at bounding box center [233, 110] width 0 height 2
radio input "true"
click at [236, 188] on button "Next" at bounding box center [232, 186] width 89 height 22
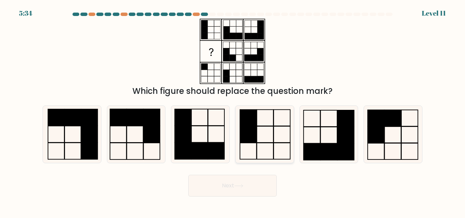
click at [268, 147] on icon at bounding box center [264, 134] width 57 height 57
click at [233, 111] on input "d." at bounding box center [233, 110] width 0 height 2
radio input "true"
click at [241, 193] on button "Next" at bounding box center [232, 186] width 89 height 22
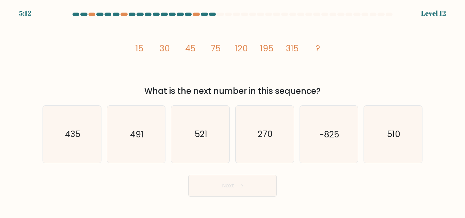
click at [116, 48] on div "image/svg+xml 15 30 45 75 120 195 315 ? What is the next number in this sequenc…" at bounding box center [232, 58] width 388 height 79
click at [73, 148] on icon "435" at bounding box center [72, 134] width 57 height 57
click at [233, 111] on input "a. 435" at bounding box center [233, 110] width 0 height 2
radio input "true"
click at [216, 189] on button "Next" at bounding box center [232, 186] width 89 height 22
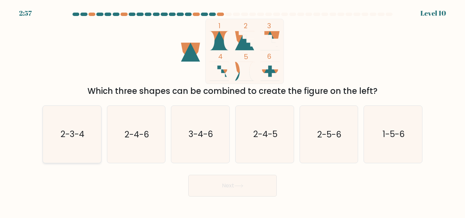
click at [71, 136] on text "2-3-4" at bounding box center [73, 135] width 24 height 12
click at [233, 111] on input "a. 2-3-4" at bounding box center [233, 110] width 0 height 2
radio input "true"
click at [234, 187] on button "Next" at bounding box center [232, 186] width 89 height 22
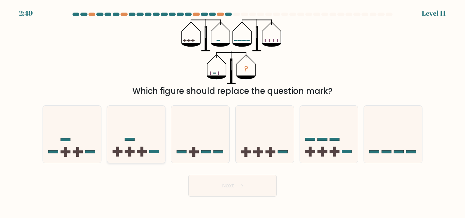
click at [135, 132] on icon at bounding box center [136, 134] width 58 height 48
click at [233, 111] on input "b." at bounding box center [233, 110] width 0 height 2
radio input "true"
click at [249, 186] on button "Next" at bounding box center [232, 186] width 89 height 22
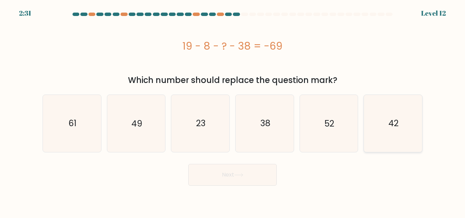
click at [401, 145] on icon "42" at bounding box center [393, 123] width 57 height 57
click at [233, 111] on input "f. 42" at bounding box center [233, 110] width 0 height 2
radio input "true"
click at [209, 175] on button "Next" at bounding box center [232, 175] width 89 height 22
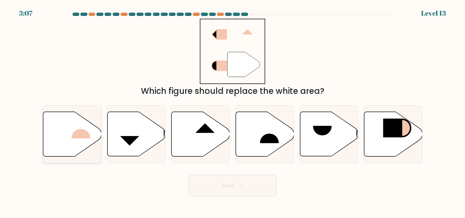
click at [68, 127] on icon at bounding box center [72, 134] width 58 height 45
click at [233, 111] on input "a." at bounding box center [233, 110] width 0 height 2
radio input "true"
click at [253, 179] on button "Next" at bounding box center [232, 186] width 89 height 22
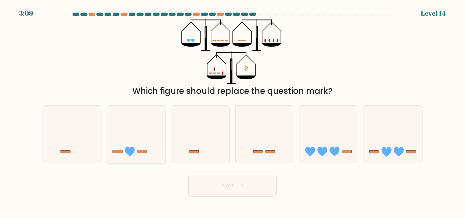
click at [148, 147] on icon at bounding box center [136, 134] width 58 height 48
click at [233, 111] on input "b." at bounding box center [233, 110] width 0 height 2
radio input "true"
click at [217, 70] on icon "?" at bounding box center [232, 51] width 102 height 65
click at [238, 192] on button "Next" at bounding box center [232, 186] width 89 height 22
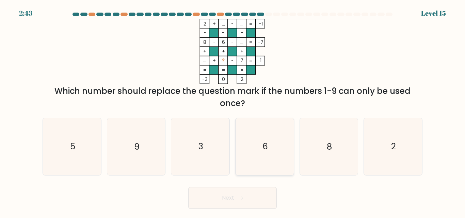
click at [278, 148] on icon "6" at bounding box center [264, 146] width 57 height 57
click at [233, 111] on input "d. 6" at bounding box center [233, 110] width 0 height 2
radio input "true"
click at [231, 196] on button "Next" at bounding box center [232, 198] width 89 height 22
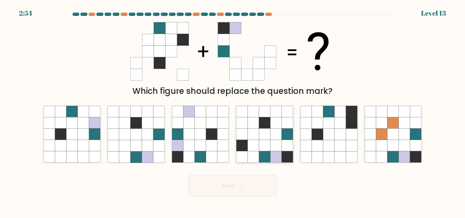
click at [251, 159] on icon at bounding box center [252, 156] width 11 height 11
click at [233, 111] on input "d." at bounding box center [233, 110] width 0 height 2
radio input "true"
click at [236, 194] on button "Next" at bounding box center [232, 186] width 89 height 22
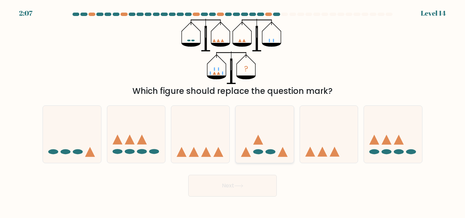
click at [255, 157] on icon at bounding box center [265, 134] width 58 height 48
click at [233, 111] on input "d." at bounding box center [233, 110] width 0 height 2
radio input "true"
click at [239, 187] on icon at bounding box center [238, 186] width 9 height 4
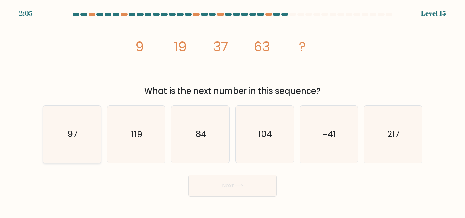
click at [71, 144] on icon "97" at bounding box center [72, 134] width 57 height 57
click at [233, 111] on input "a. 97" at bounding box center [233, 110] width 0 height 2
radio input "true"
click at [246, 186] on button "Next" at bounding box center [232, 186] width 89 height 22
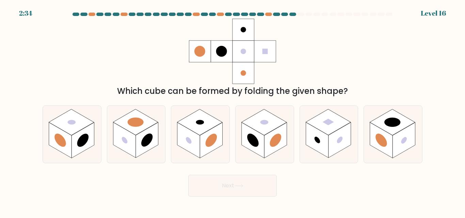
click at [303, 28] on div "Which cube can be formed by folding the given shape?" at bounding box center [232, 58] width 388 height 79
click at [306, 26] on div "Which cube can be formed by folding the given shape?" at bounding box center [232, 58] width 388 height 79
click at [317, 29] on div "Which cube can be formed by folding the given shape?" at bounding box center [232, 58] width 388 height 79
click at [324, 26] on div "Which cube can be formed by folding the given shape?" at bounding box center [232, 58] width 388 height 79
click at [338, 25] on div "Which cube can be formed by folding the given shape?" at bounding box center [232, 58] width 388 height 79
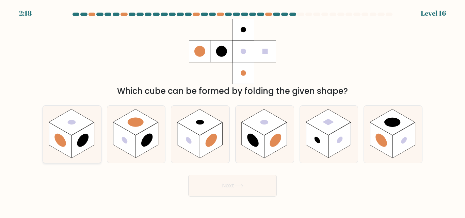
click at [79, 137] on rect at bounding box center [82, 141] width 22 height 36
click at [233, 111] on input "a." at bounding box center [233, 110] width 0 height 2
radio input "true"
click at [223, 190] on button "Next" at bounding box center [232, 186] width 89 height 22
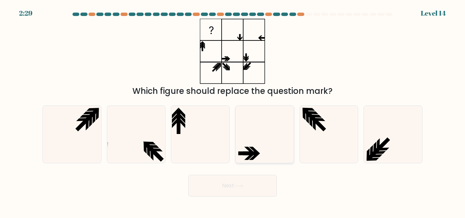
click at [252, 139] on icon at bounding box center [264, 134] width 57 height 57
click at [233, 111] on input "d." at bounding box center [233, 110] width 0 height 2
radio input "true"
click at [211, 190] on button "Next" at bounding box center [232, 186] width 89 height 22
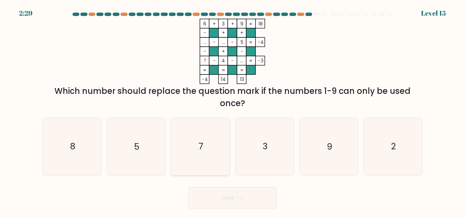
click at [196, 129] on icon "7" at bounding box center [200, 146] width 57 height 57
click at [233, 111] on input "c. 7" at bounding box center [233, 110] width 0 height 2
radio input "true"
click at [217, 196] on button "Next" at bounding box center [232, 198] width 89 height 22
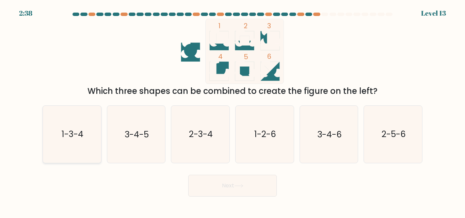
click at [81, 132] on text "1-3-4" at bounding box center [73, 135] width 22 height 12
click at [233, 111] on input "a. 1-3-4" at bounding box center [233, 110] width 0 height 2
radio input "true"
click at [256, 188] on button "Next" at bounding box center [232, 186] width 89 height 22
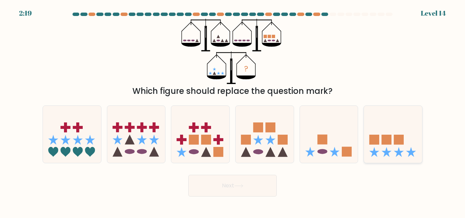
click at [385, 151] on icon at bounding box center [387, 152] width 10 height 10
click at [233, 111] on input "f." at bounding box center [233, 110] width 0 height 2
radio input "true"
click at [221, 189] on button "Next" at bounding box center [232, 186] width 89 height 22
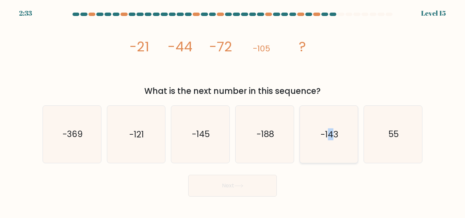
drag, startPoint x: 329, startPoint y: 142, endPoint x: 336, endPoint y: 133, distance: 10.9
click at [336, 133] on icon "-143" at bounding box center [328, 134] width 57 height 57
click at [336, 133] on text "-143" at bounding box center [329, 135] width 17 height 12
click at [233, 111] on input "e. -143" at bounding box center [233, 110] width 0 height 2
radio input "true"
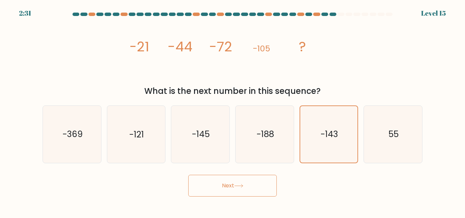
click at [243, 182] on button "Next" at bounding box center [232, 186] width 89 height 22
click at [250, 186] on button "Next" at bounding box center [232, 186] width 89 height 22
click at [237, 180] on button "Next" at bounding box center [232, 186] width 89 height 22
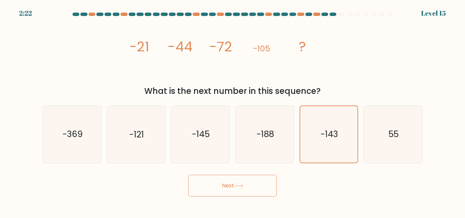
click at [237, 180] on button "Next" at bounding box center [232, 186] width 89 height 22
click at [218, 186] on button "Next" at bounding box center [232, 186] width 89 height 22
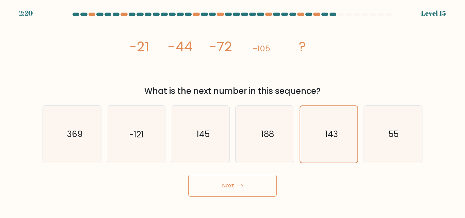
click at [218, 186] on button "Next" at bounding box center [232, 186] width 89 height 22
click at [316, 185] on div "Next" at bounding box center [232, 184] width 388 height 25
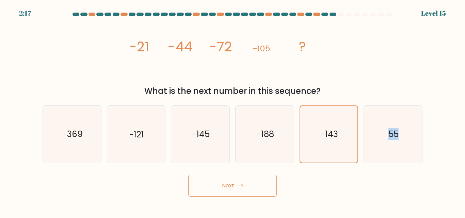
click at [316, 185] on div "Next" at bounding box center [232, 184] width 388 height 25
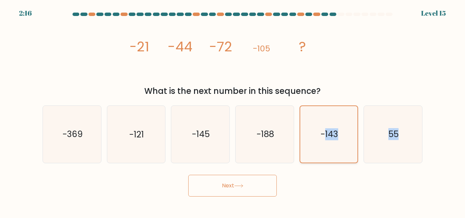
drag, startPoint x: 316, startPoint y: 185, endPoint x: 323, endPoint y: 134, distance: 51.5
click at [323, 134] on form at bounding box center [232, 105] width 465 height 184
click at [323, 134] on text "-143" at bounding box center [329, 135] width 17 height 12
click at [233, 111] on input "e. -143" at bounding box center [233, 110] width 0 height 2
click at [323, 134] on text "-143" at bounding box center [329, 135] width 17 height 12
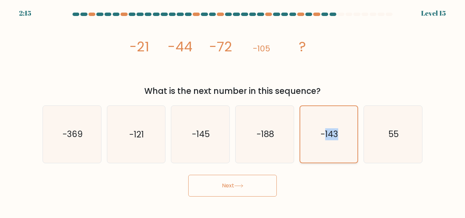
click at [233, 111] on input "e. -143" at bounding box center [233, 110] width 0 height 2
click at [323, 134] on text "-143" at bounding box center [329, 135] width 17 height 12
click at [233, 111] on input "e. -143" at bounding box center [233, 110] width 0 height 2
click at [323, 134] on text "-143" at bounding box center [329, 135] width 17 height 12
click at [233, 111] on input "e. -143" at bounding box center [233, 110] width 0 height 2
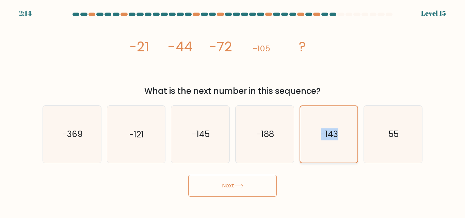
click at [323, 134] on text "-143" at bounding box center [329, 135] width 17 height 12
click at [233, 111] on input "e. -143" at bounding box center [233, 110] width 0 height 2
click at [323, 134] on text "-143" at bounding box center [329, 135] width 17 height 12
click at [233, 111] on input "e. -143" at bounding box center [233, 110] width 0 height 2
click at [323, 134] on text "-143" at bounding box center [329, 135] width 17 height 12
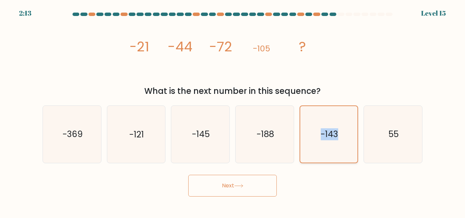
click at [233, 111] on input "e. -143" at bounding box center [233, 110] width 0 height 2
click at [328, 150] on icon "-143" at bounding box center [329, 134] width 56 height 56
click at [233, 111] on input "e. -143" at bounding box center [233, 110] width 0 height 2
click at [328, 150] on icon "-143" at bounding box center [329, 134] width 56 height 56
click at [233, 111] on input "e. -143" at bounding box center [233, 110] width 0 height 2
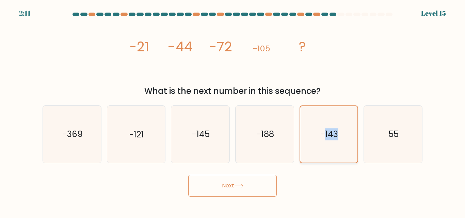
click at [328, 150] on icon "-143" at bounding box center [329, 134] width 56 height 56
click at [233, 111] on input "e. -143" at bounding box center [233, 110] width 0 height 2
click at [328, 150] on icon "-143" at bounding box center [329, 134] width 56 height 56
click at [233, 111] on input "e. -143" at bounding box center [233, 110] width 0 height 2
click at [328, 150] on icon "-143" at bounding box center [329, 134] width 56 height 56
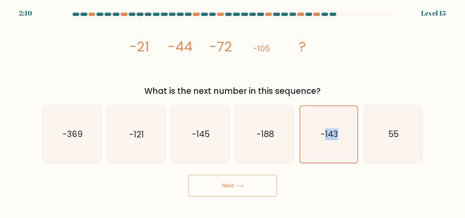
click at [233, 111] on input "e. -143" at bounding box center [233, 110] width 0 height 2
click at [245, 182] on button "Next" at bounding box center [232, 186] width 89 height 22
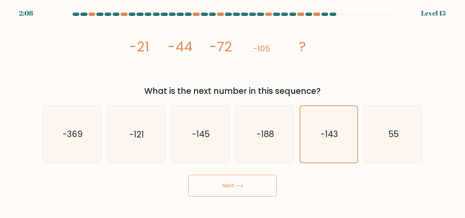
click at [245, 182] on button "Next" at bounding box center [232, 186] width 89 height 22
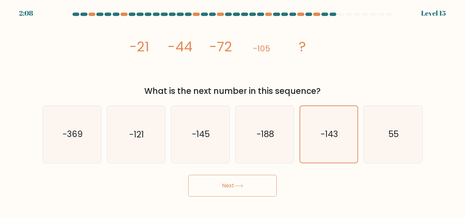
click at [245, 182] on button "Next" at bounding box center [232, 186] width 89 height 22
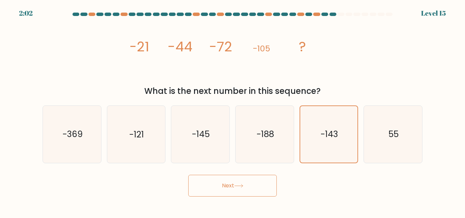
click at [245, 182] on button "Next" at bounding box center [232, 186] width 89 height 22
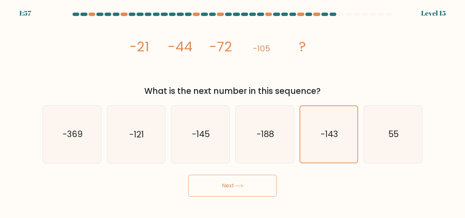
click at [245, 182] on button "Next" at bounding box center [232, 186] width 89 height 22
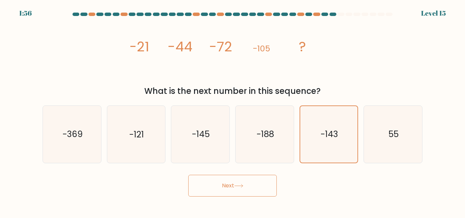
click at [245, 182] on button "Next" at bounding box center [232, 186] width 89 height 22
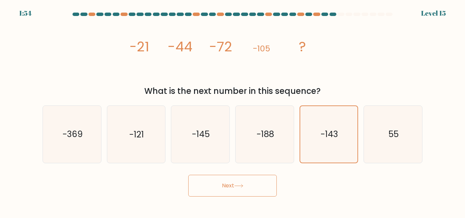
click at [245, 182] on button "Next" at bounding box center [232, 186] width 89 height 22
click at [234, 201] on body "1:54 Level 15" at bounding box center [232, 109] width 465 height 218
click at [234, 201] on body "1:53 Level 15" at bounding box center [232, 109] width 465 height 218
click at [227, 187] on button "Next" at bounding box center [232, 186] width 89 height 22
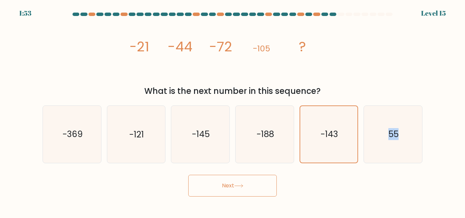
click at [227, 187] on button "Next" at bounding box center [232, 186] width 89 height 22
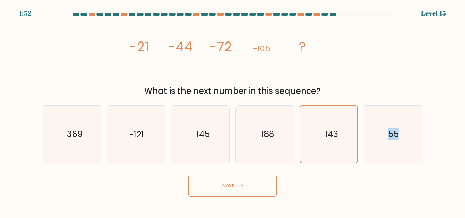
click at [227, 187] on button "Next" at bounding box center [232, 186] width 89 height 22
click at [214, 175] on button "Next" at bounding box center [232, 186] width 89 height 22
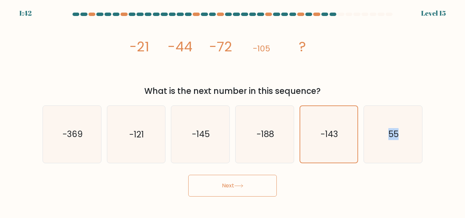
click at [214, 175] on button "Next" at bounding box center [232, 186] width 89 height 22
click at [256, 180] on button "Next" at bounding box center [232, 186] width 89 height 22
drag, startPoint x: 256, startPoint y: 180, endPoint x: 256, endPoint y: 188, distance: 8.2
click at [256, 188] on button "Next" at bounding box center [232, 186] width 89 height 22
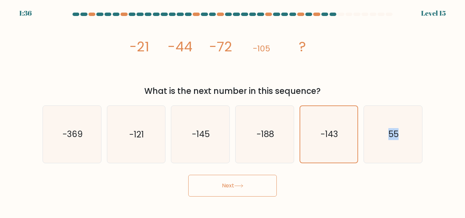
click at [256, 188] on button "Next" at bounding box center [232, 186] width 89 height 22
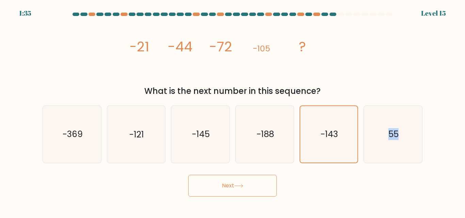
click at [256, 188] on button "Next" at bounding box center [232, 186] width 89 height 22
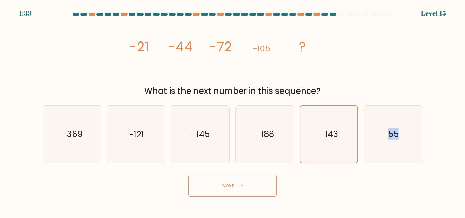
click at [209, 183] on button "Next" at bounding box center [232, 186] width 89 height 22
click at [214, 190] on button "Next" at bounding box center [232, 186] width 89 height 22
click at [237, 196] on button "Next" at bounding box center [232, 186] width 89 height 22
click at [239, 187] on icon at bounding box center [238, 186] width 9 height 4
click at [261, 154] on icon "-188" at bounding box center [264, 134] width 57 height 57
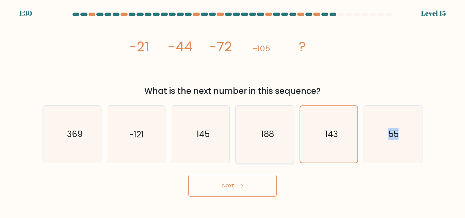
click at [233, 111] on input "d. -188" at bounding box center [233, 110] width 0 height 2
radio input "true"
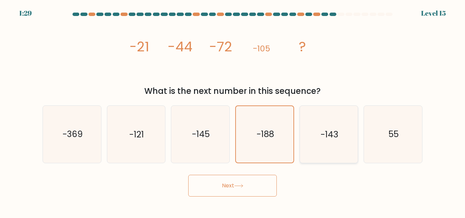
click at [313, 156] on icon "-143" at bounding box center [328, 134] width 57 height 57
click at [233, 111] on input "e. -143" at bounding box center [233, 110] width 0 height 2
radio input "true"
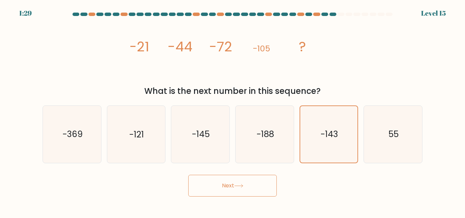
click at [234, 196] on button "Next" at bounding box center [232, 186] width 89 height 22
click at [245, 188] on button "Next" at bounding box center [232, 186] width 89 height 22
click at [249, 196] on button "Next" at bounding box center [232, 186] width 89 height 22
click at [250, 194] on button "Next" at bounding box center [232, 186] width 89 height 22
click at [252, 190] on button "Next" at bounding box center [232, 186] width 89 height 22
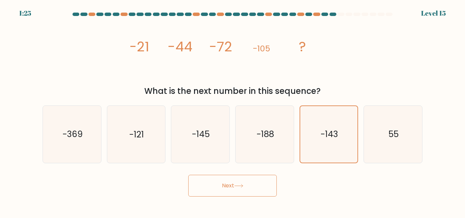
click at [253, 187] on button "Next" at bounding box center [232, 186] width 89 height 22
click at [253, 188] on button "Next" at bounding box center [232, 186] width 89 height 22
click at [253, 187] on button "Next" at bounding box center [232, 186] width 89 height 22
click at [261, 194] on button "Next" at bounding box center [232, 186] width 89 height 22
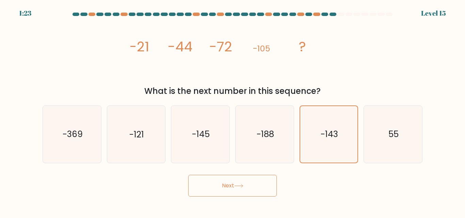
click at [261, 194] on button "Next" at bounding box center [232, 186] width 89 height 22
click at [374, 131] on icon "55" at bounding box center [393, 134] width 57 height 57
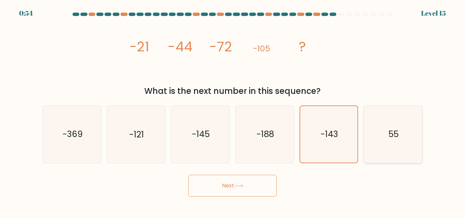
click at [233, 111] on input "f. 55" at bounding box center [233, 110] width 0 height 2
radio input "true"
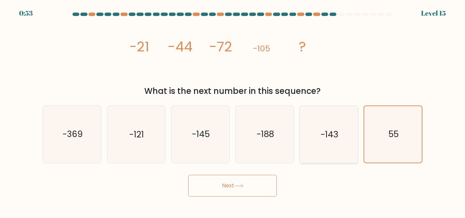
click at [325, 131] on text "-143" at bounding box center [329, 135] width 17 height 12
click at [233, 111] on input "e. -143" at bounding box center [233, 110] width 0 height 2
radio input "true"
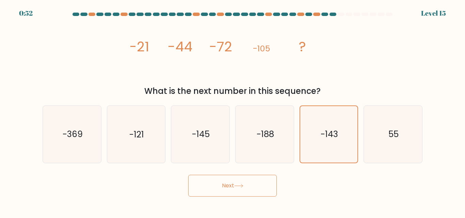
click at [236, 185] on icon at bounding box center [238, 186] width 9 height 4
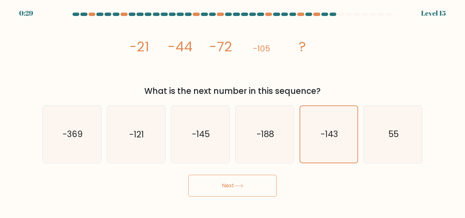
click at [236, 185] on icon at bounding box center [238, 186] width 9 height 4
click at [254, 194] on button "Next" at bounding box center [232, 186] width 89 height 22
click at [247, 188] on button "Next" at bounding box center [232, 186] width 89 height 22
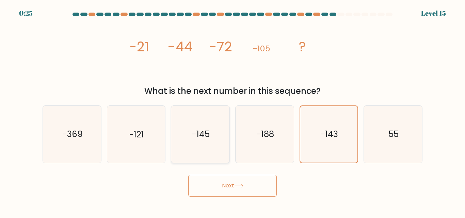
click at [185, 131] on icon "-145" at bounding box center [200, 134] width 57 height 57
click at [233, 111] on input "c. -145" at bounding box center [233, 110] width 0 height 2
radio input "true"
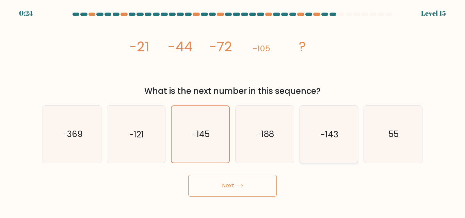
click at [315, 140] on icon "-143" at bounding box center [328, 134] width 57 height 57
click at [233, 111] on input "e. -143" at bounding box center [233, 110] width 0 height 2
radio input "true"
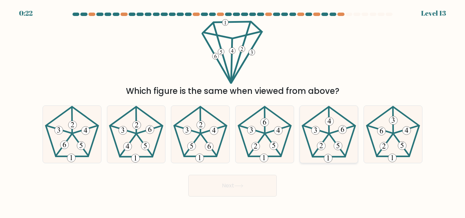
click at [339, 158] on icon at bounding box center [328, 134] width 57 height 57
click at [233, 111] on input "e." at bounding box center [233, 110] width 0 height 2
radio input "true"
click at [268, 181] on button "Next" at bounding box center [232, 186] width 89 height 22
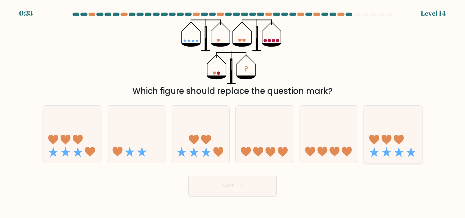
click at [393, 140] on icon at bounding box center [393, 134] width 58 height 48
click at [233, 111] on input "f." at bounding box center [233, 110] width 0 height 2
radio input "true"
click at [393, 140] on icon at bounding box center [393, 135] width 58 height 48
click at [233, 111] on input "f." at bounding box center [233, 110] width 0 height 2
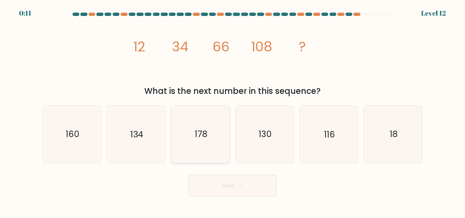
click at [209, 148] on icon "178" at bounding box center [200, 134] width 57 height 57
click at [233, 111] on input "c. 178" at bounding box center [233, 110] width 0 height 2
radio input "true"
click at [73, 139] on text "160" at bounding box center [73, 135] width 14 height 12
click at [233, 111] on input "a. 160" at bounding box center [233, 110] width 0 height 2
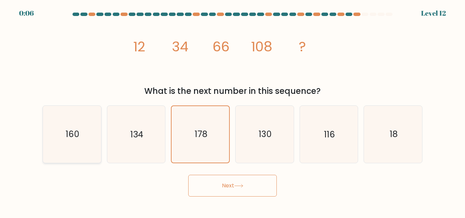
radio input "true"
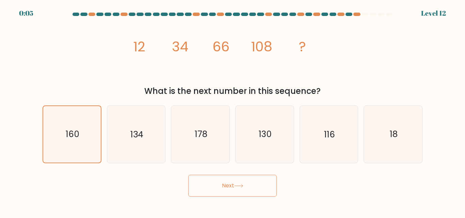
click at [253, 187] on button "Next" at bounding box center [232, 186] width 89 height 22
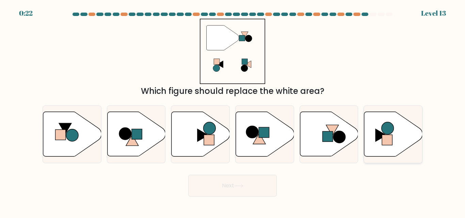
click at [397, 134] on icon at bounding box center [393, 134] width 58 height 45
click at [233, 111] on input "f." at bounding box center [233, 110] width 0 height 2
radio input "true"
click at [234, 188] on button "Next" at bounding box center [232, 186] width 89 height 22
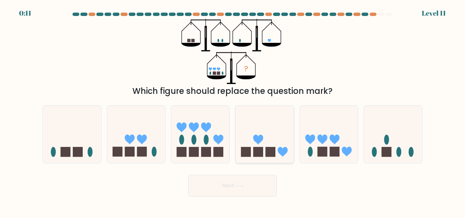
click at [261, 145] on icon at bounding box center [265, 134] width 58 height 48
click at [233, 111] on input "d." at bounding box center [233, 110] width 0 height 2
radio input "true"
drag, startPoint x: 227, startPoint y: 198, endPoint x: 218, endPoint y: 188, distance: 14.0
click at [218, 188] on body "0:01 Level 11" at bounding box center [232, 109] width 465 height 218
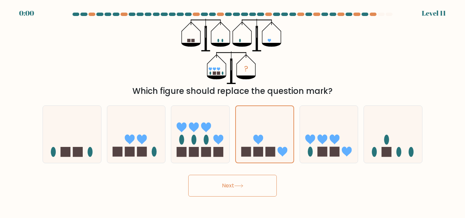
click at [218, 188] on button "Next" at bounding box center [232, 186] width 89 height 22
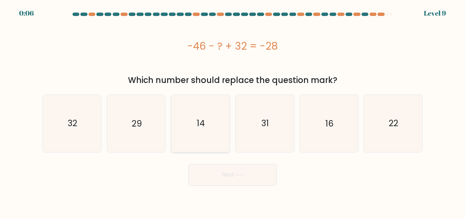
click at [198, 126] on text "14" at bounding box center [201, 123] width 8 height 12
click at [233, 111] on input "c. 14" at bounding box center [233, 110] width 0 height 2
radio input "true"
click at [233, 173] on button "Next" at bounding box center [232, 175] width 89 height 22
